Goal: Transaction & Acquisition: Purchase product/service

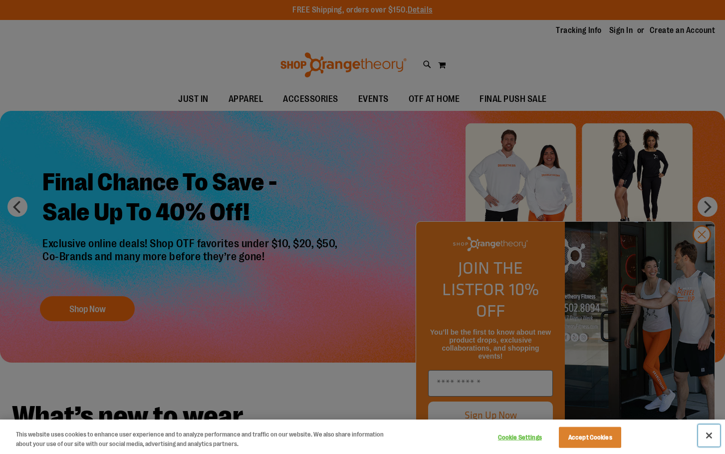
drag, startPoint x: 709, startPoint y: 434, endPoint x: 707, endPoint y: 426, distance: 8.8
click at [709, 434] on button "Close" at bounding box center [709, 435] width 22 height 22
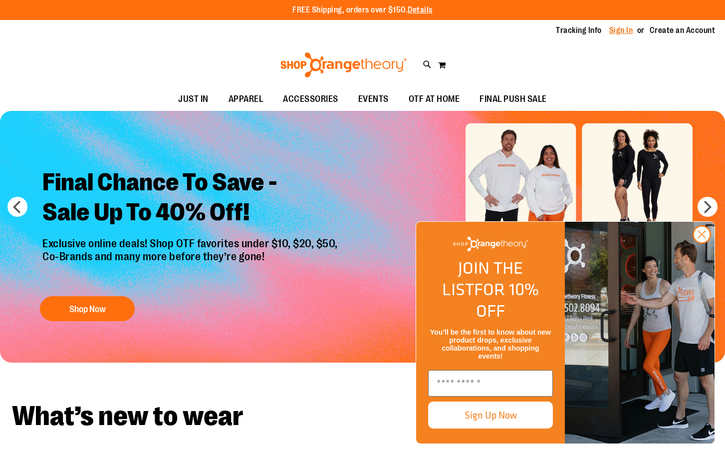
click at [609, 30] on link "Sign In" at bounding box center [621, 30] width 24 height 11
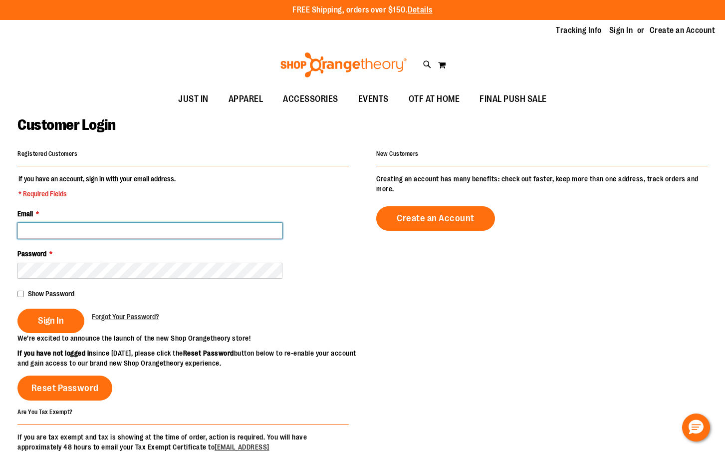
click at [128, 224] on input "Email *" at bounding box center [149, 231] width 265 height 16
type input "**********"
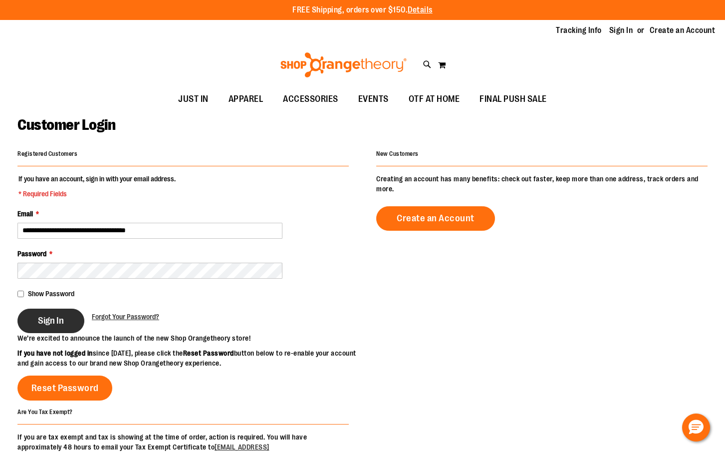
click at [54, 320] on span "Sign In" at bounding box center [51, 320] width 26 height 11
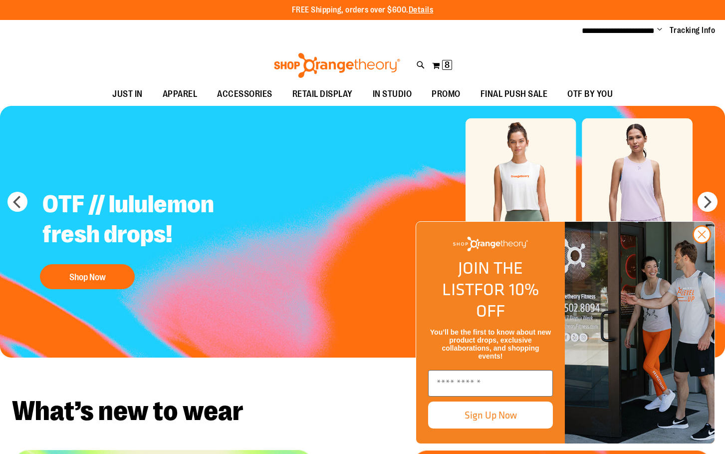
drag, startPoint x: 702, startPoint y: 256, endPoint x: 643, endPoint y: 256, distance: 58.4
click at [702, 238] on icon "Close dialog" at bounding box center [702, 234] width 7 height 7
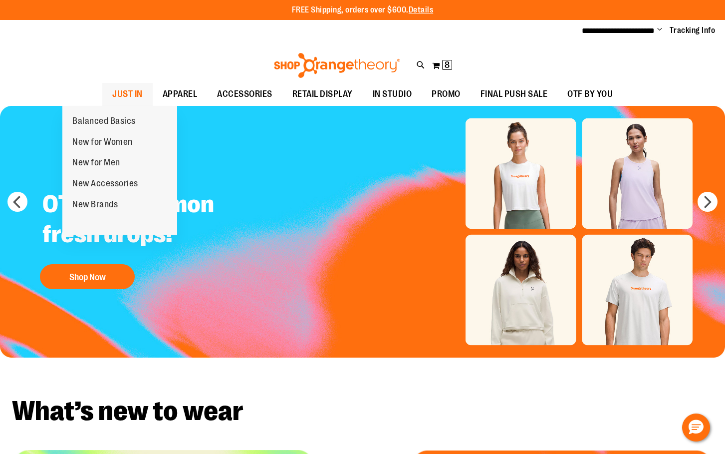
click at [112, 90] on span "JUST IN" at bounding box center [127, 94] width 30 height 22
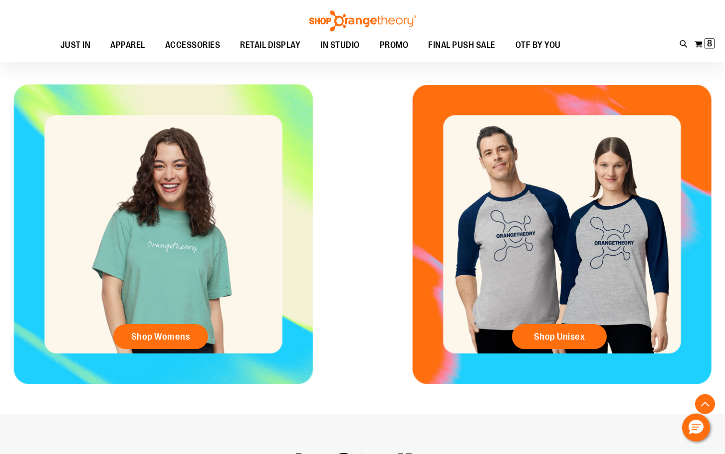
scroll to position [399, 0]
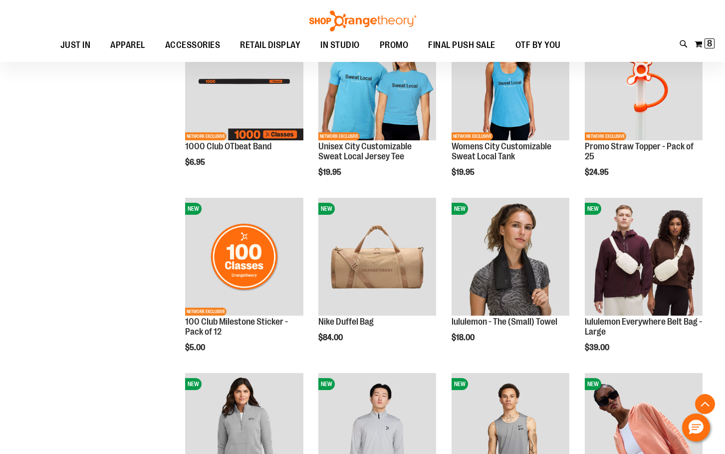
scroll to position [548, 0]
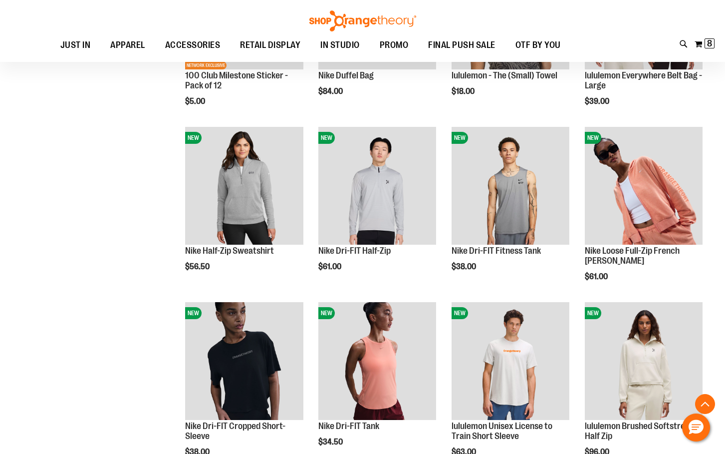
scroll to position [798, 0]
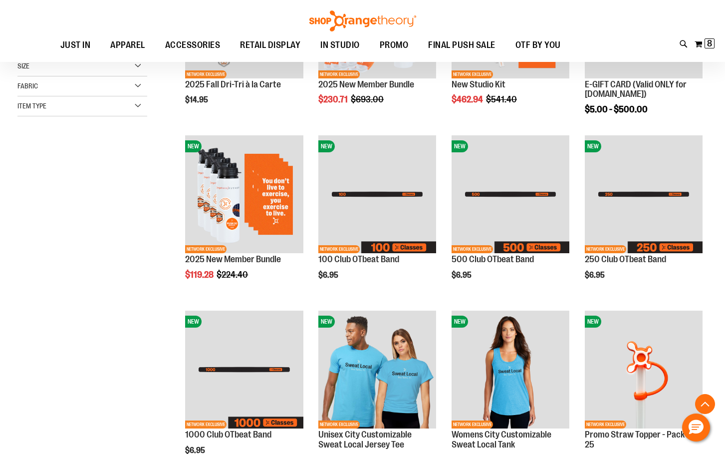
scroll to position [99, 0]
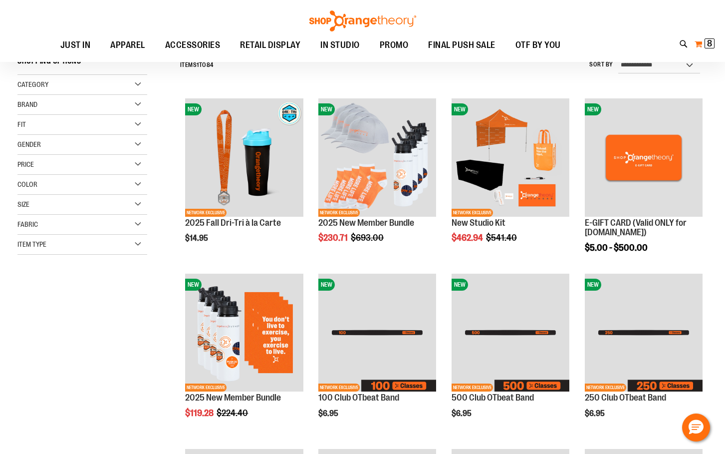
drag, startPoint x: 710, startPoint y: 41, endPoint x: 702, endPoint y: 43, distance: 7.7
click at [710, 41] on span "8" at bounding box center [709, 43] width 5 height 10
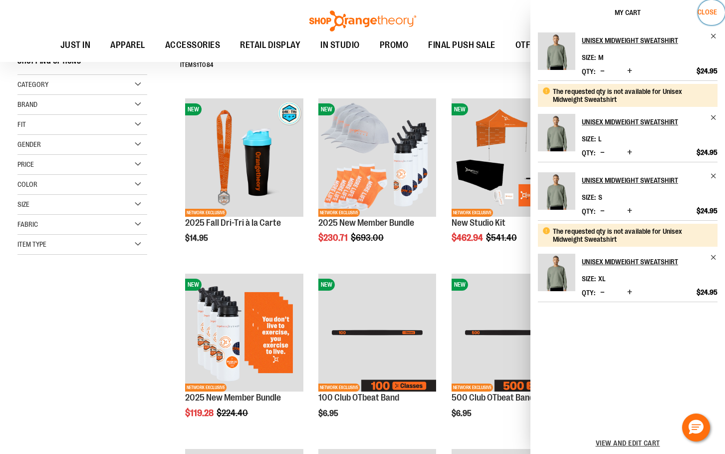
click at [716, 11] on span "Close" at bounding box center [707, 12] width 19 height 8
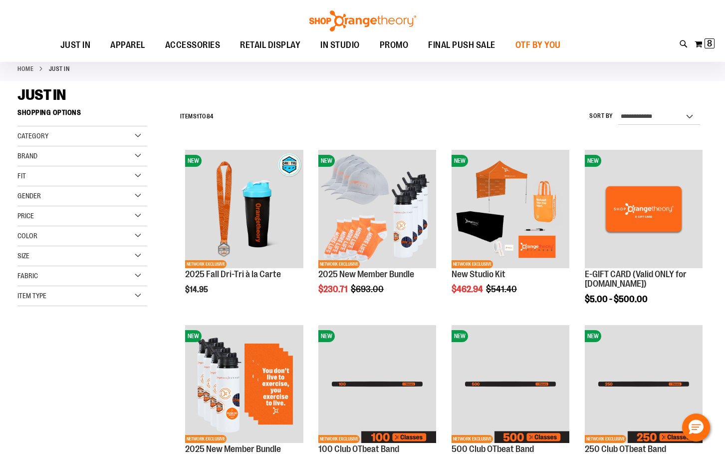
scroll to position [0, 0]
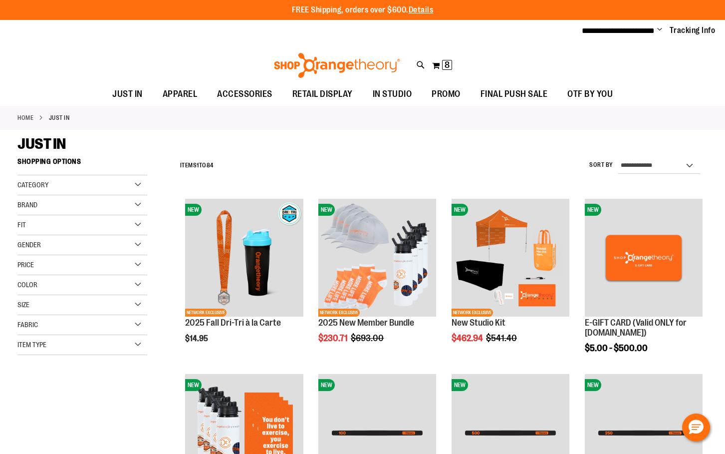
click at [657, 30] on span "Change" at bounding box center [659, 29] width 5 height 9
click at [611, 65] on link "Sign Out" at bounding box center [623, 67] width 87 height 19
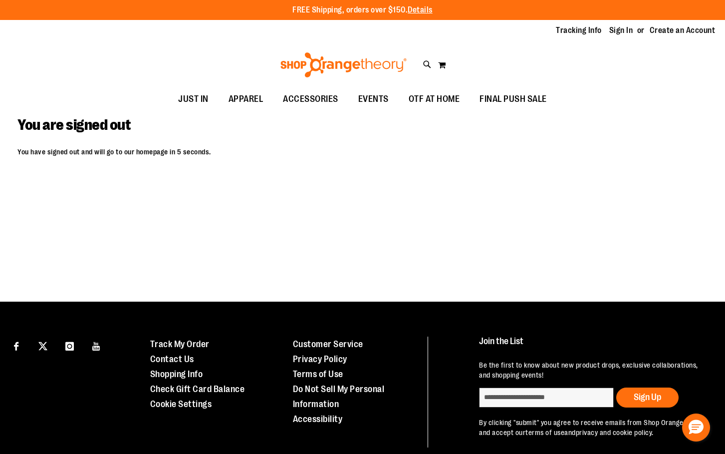
drag, startPoint x: 619, startPoint y: 28, endPoint x: 583, endPoint y: 42, distance: 37.9
click at [619, 28] on link "Sign In" at bounding box center [621, 30] width 24 height 11
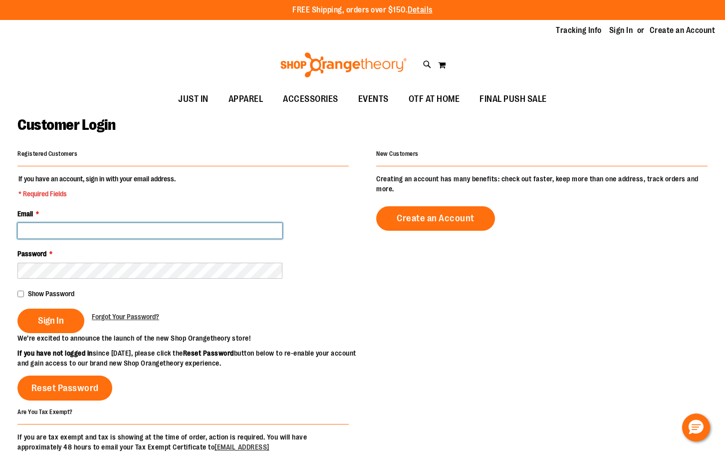
click at [247, 230] on input "Email *" at bounding box center [149, 231] width 265 height 16
type input "*"
type input "**********"
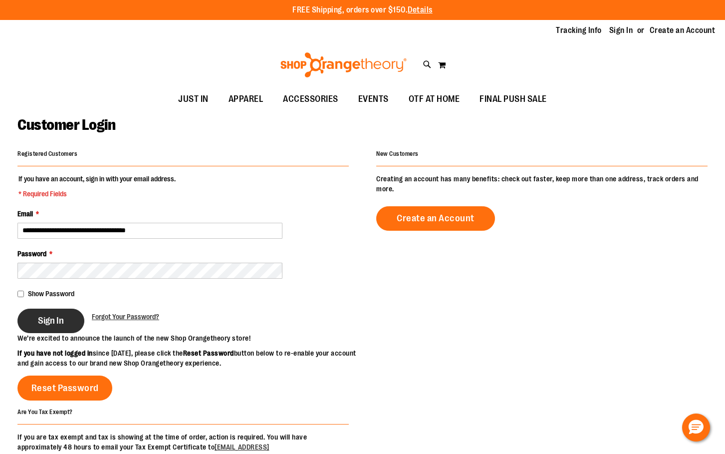
click at [64, 317] on span "Sign In" at bounding box center [51, 320] width 26 height 11
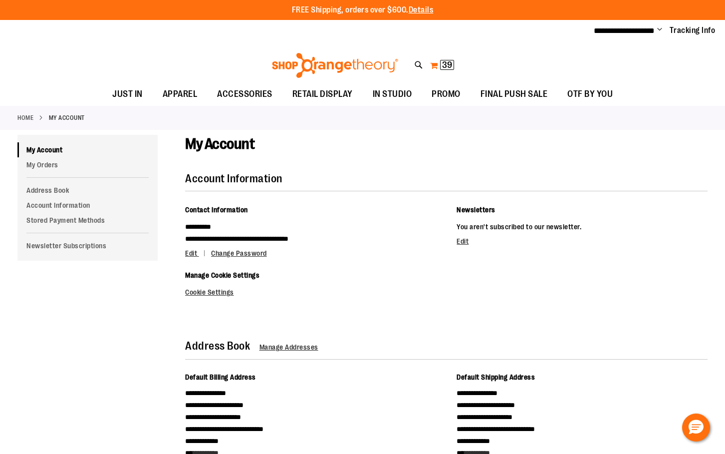
click at [437, 61] on button "My Cart 39 39 items" at bounding box center [442, 65] width 25 height 16
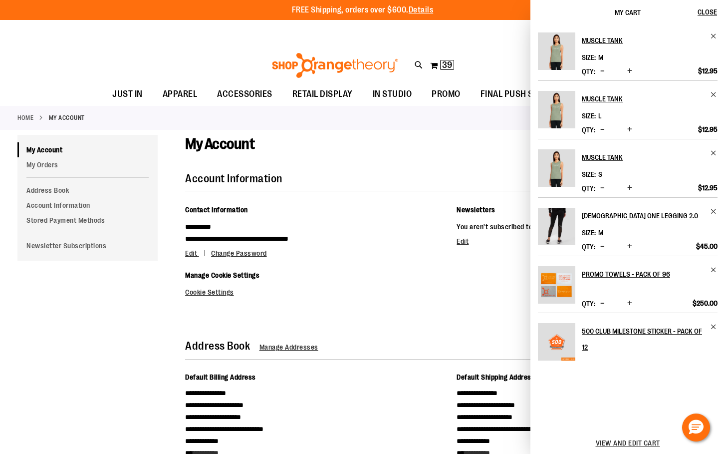
click at [399, 331] on div "**********" at bounding box center [439, 325] width 536 height 381
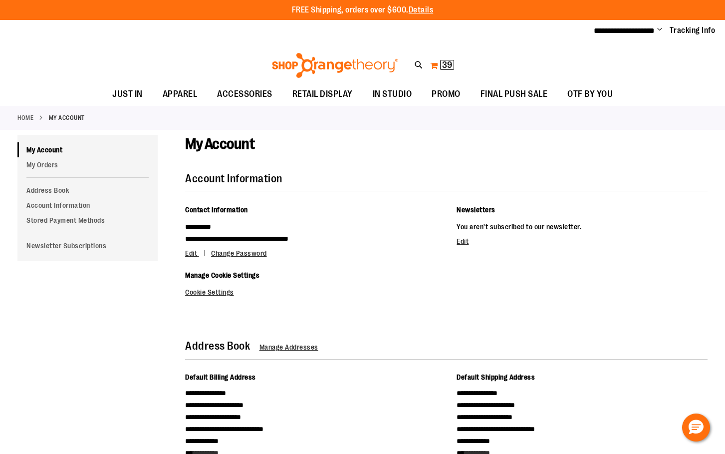
click at [447, 64] on span "39" at bounding box center [447, 65] width 10 height 10
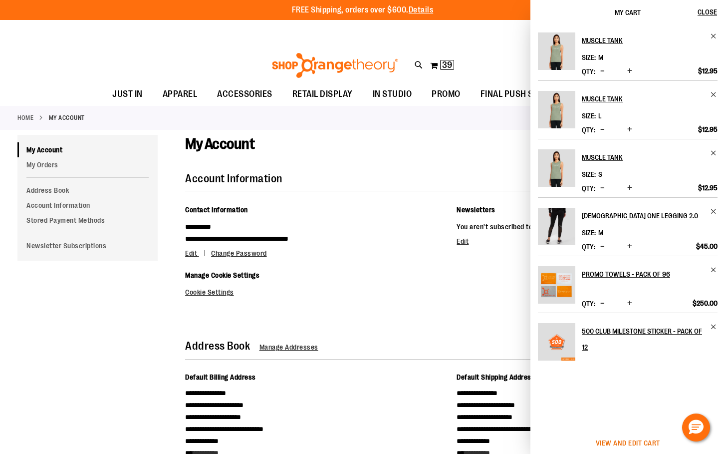
click at [646, 441] on span "View and edit cart" at bounding box center [628, 443] width 64 height 8
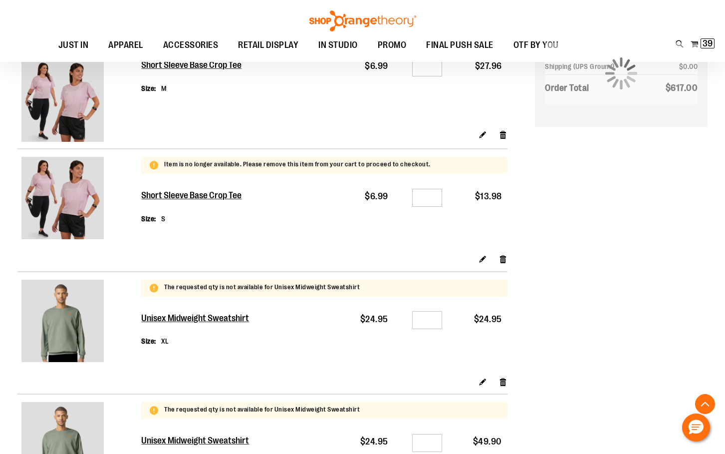
scroll to position [1147, 0]
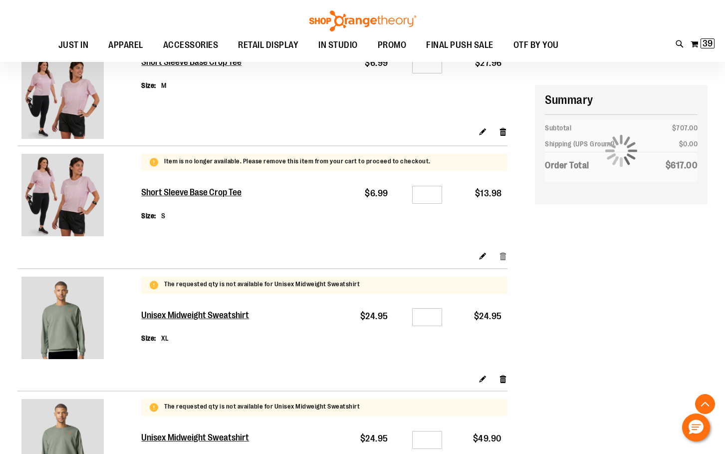
click at [503, 255] on link "Remove item" at bounding box center [503, 255] width 8 height 10
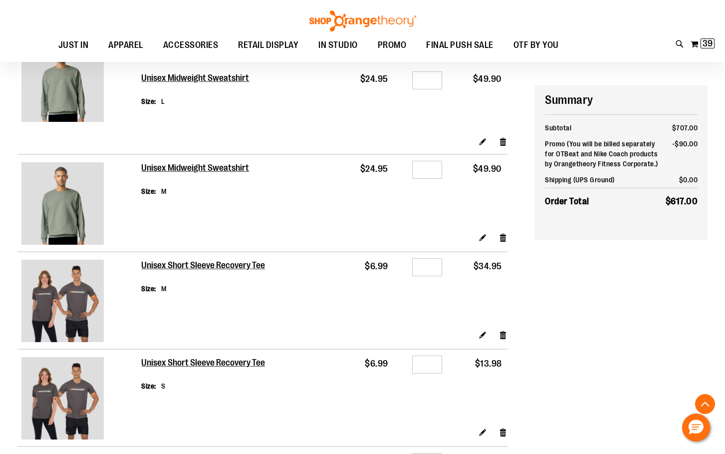
scroll to position [1347, 0]
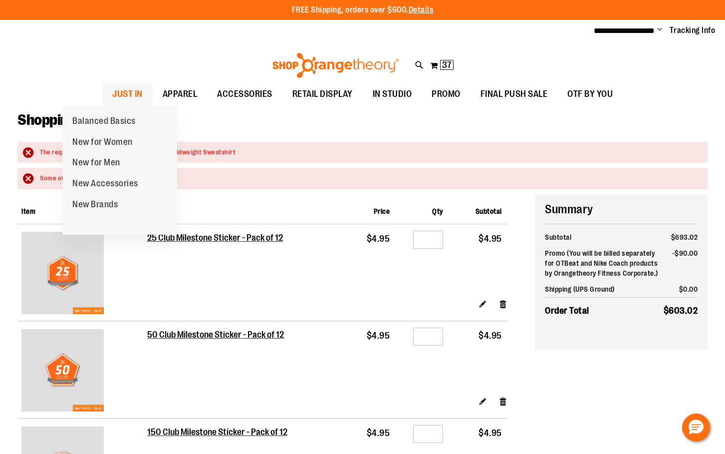
click at [112, 90] on span "JUST IN" at bounding box center [127, 94] width 30 height 22
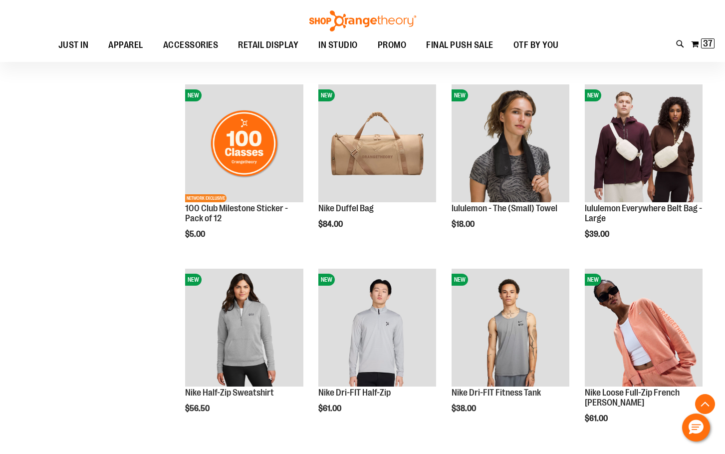
scroll to position [648, 0]
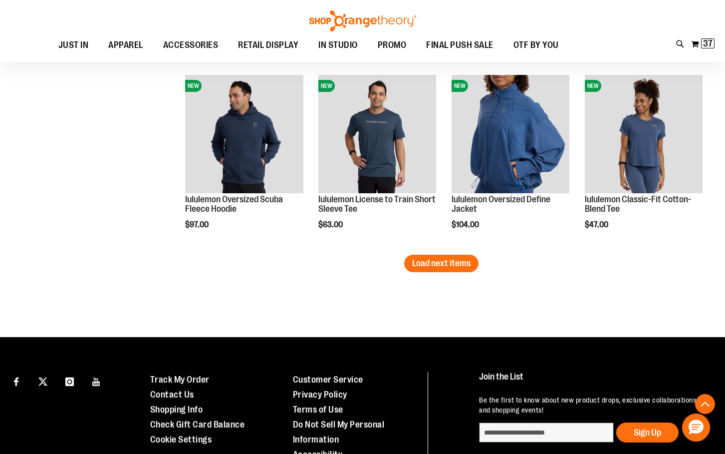
scroll to position [1646, 0]
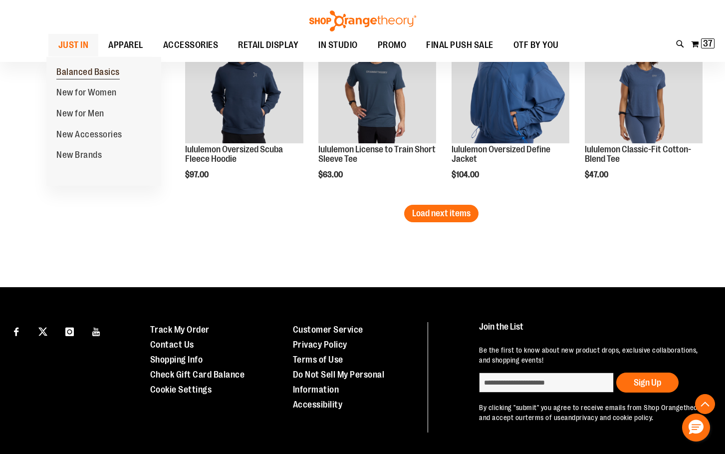
click at [100, 69] on span "Balanced Basics" at bounding box center [87, 73] width 63 height 12
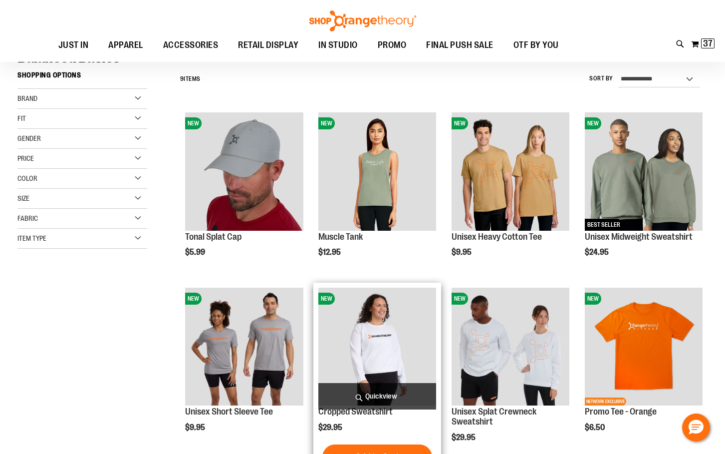
scroll to position [99, 0]
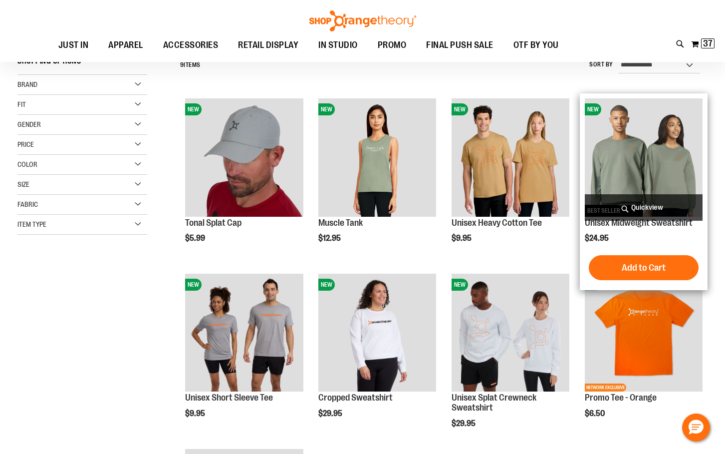
click at [628, 149] on img "product" at bounding box center [644, 157] width 118 height 118
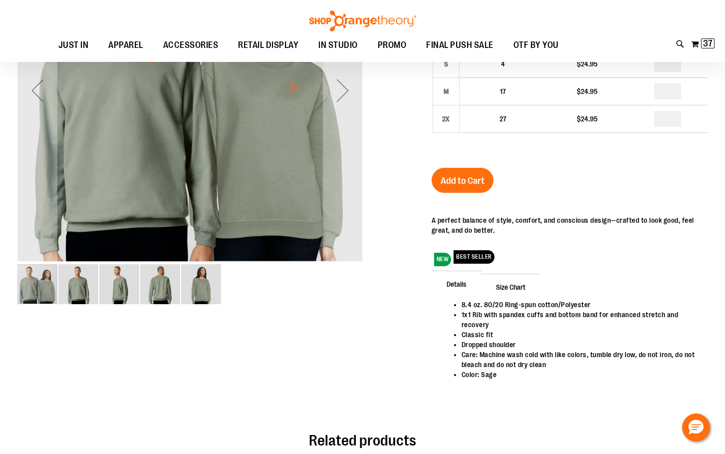
scroll to position [49, 0]
